Goal: Task Accomplishment & Management: Use online tool/utility

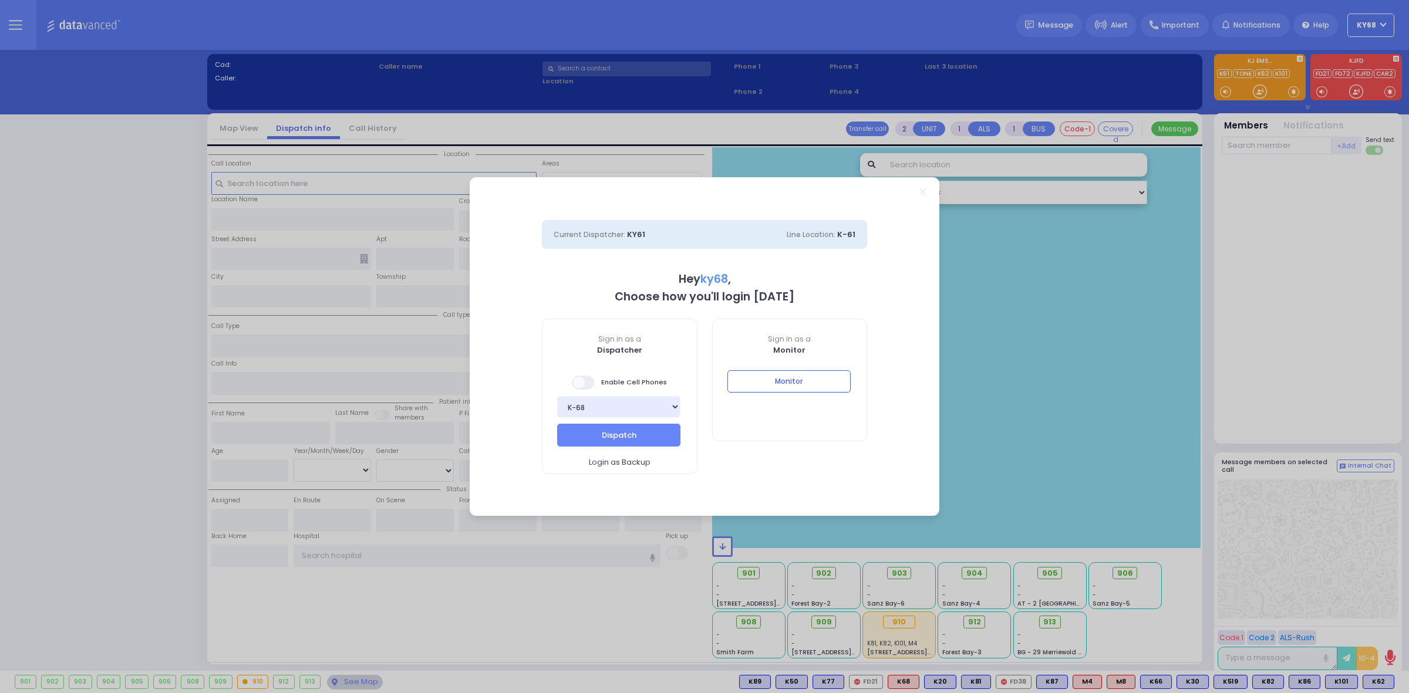
select select "12"
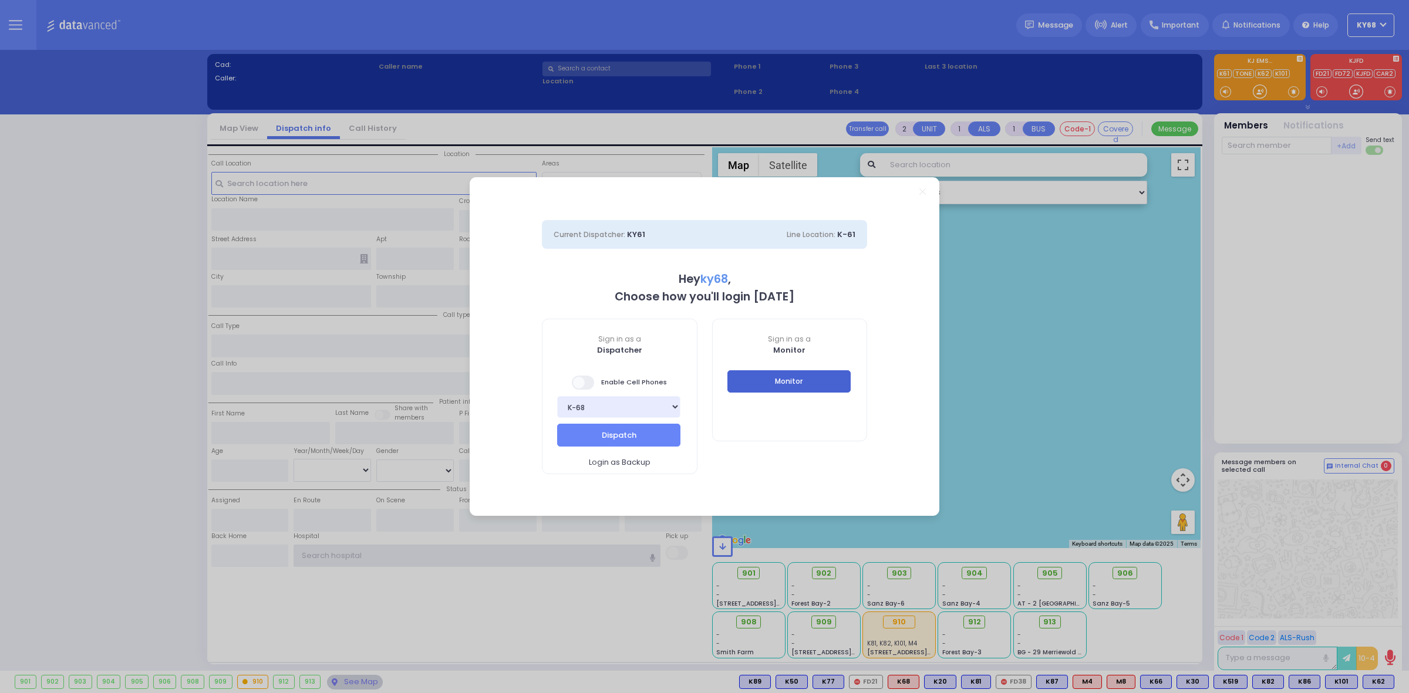
type input "ky68"
click at [747, 377] on button "Monitor" at bounding box center [788, 381] width 123 height 22
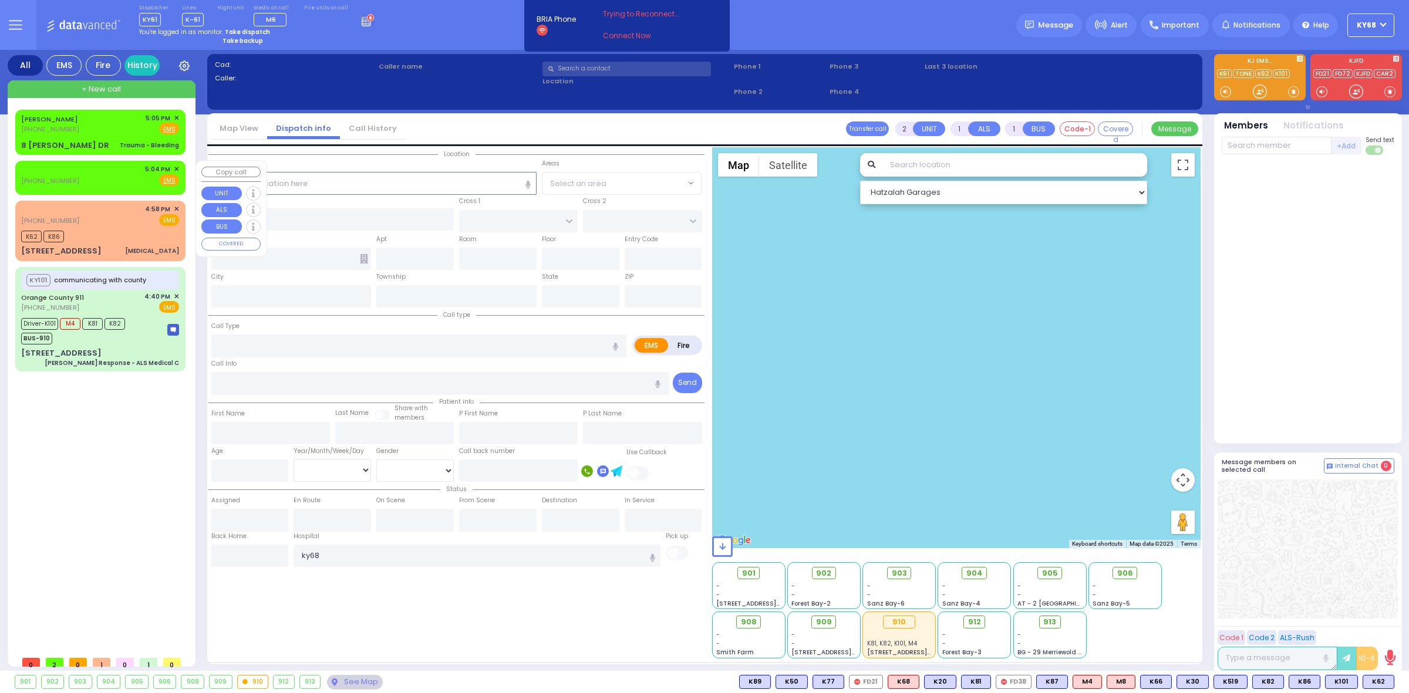
click at [44, 171] on div at bounding box center [50, 170] width 58 height 12
select select
radio input "true"
select select
type input "17:04"
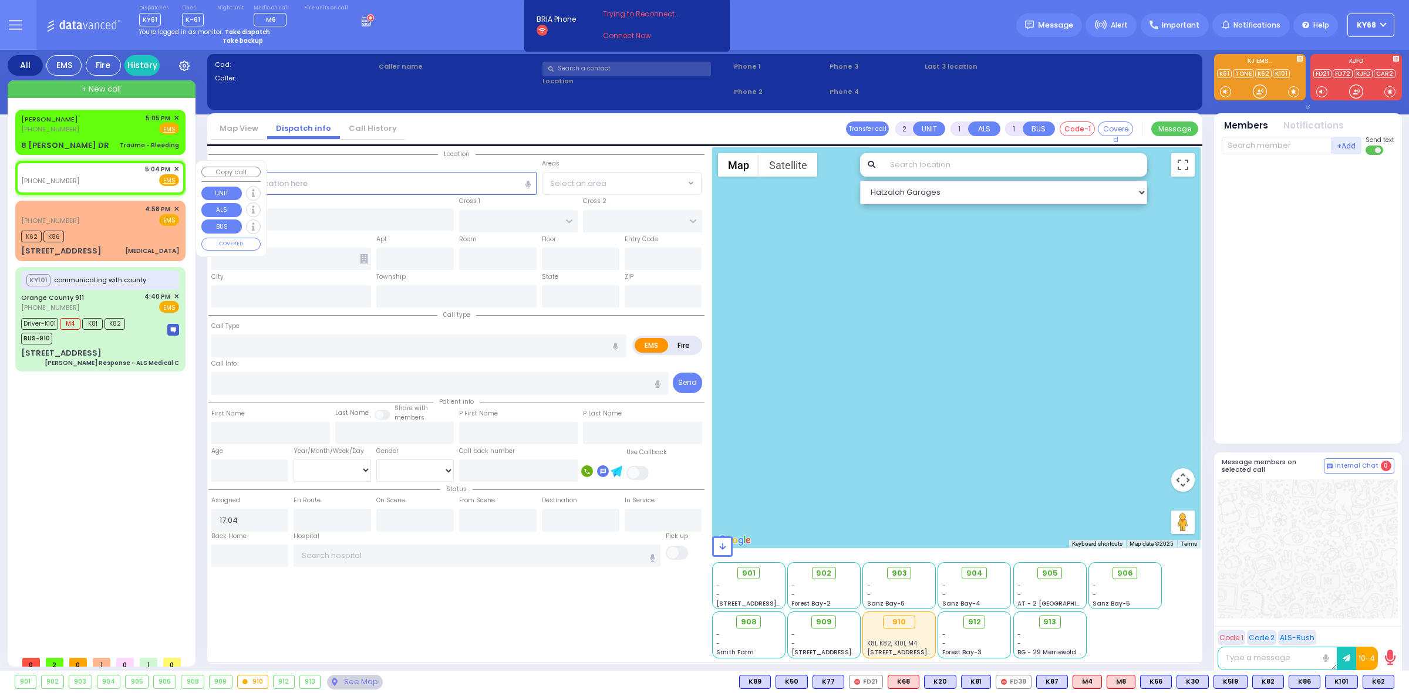
select select "Hatzalah Garages"
